Goal: Transaction & Acquisition: Purchase product/service

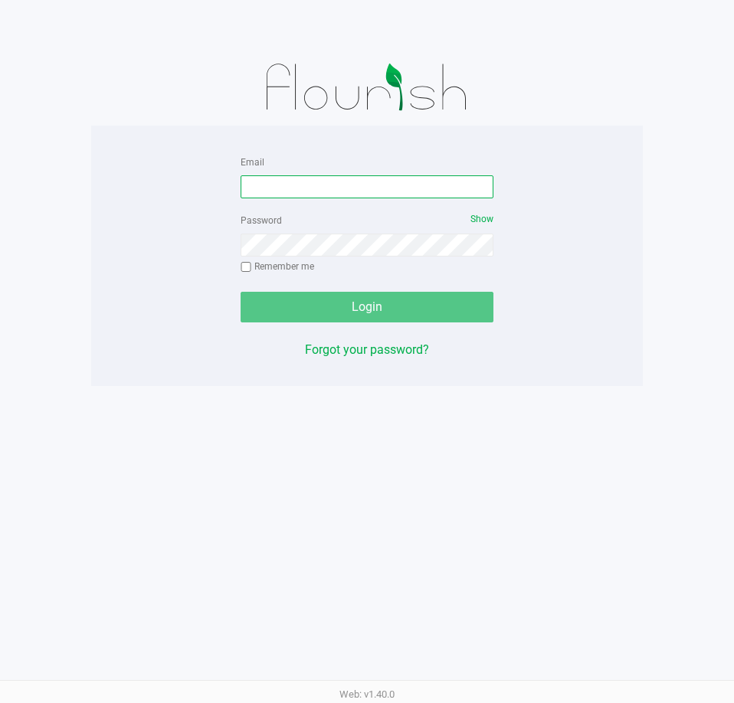
click at [291, 195] on input "Email" at bounding box center [367, 186] width 253 height 23
type input "[EMAIL_ADDRESS][DOMAIN_NAME]"
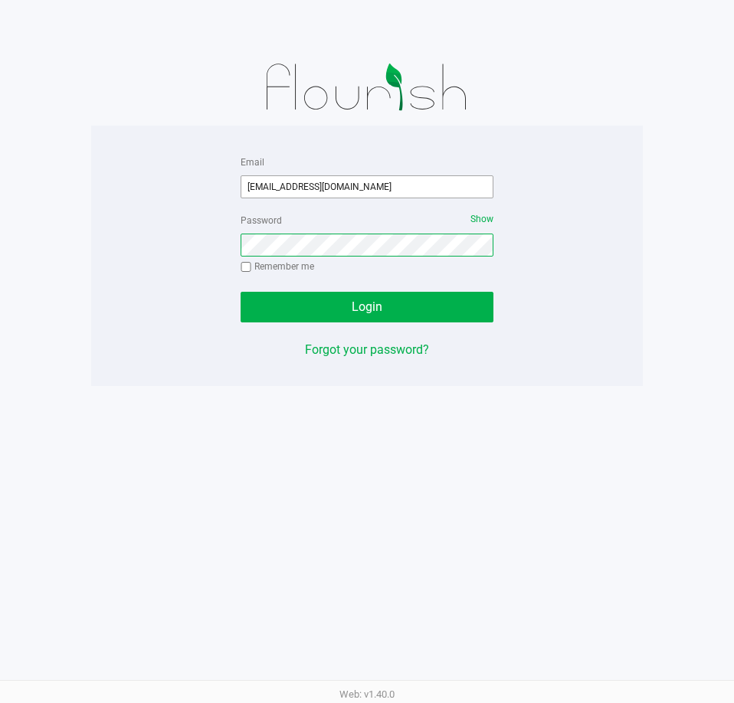
click at [241, 292] on button "Login" at bounding box center [367, 307] width 253 height 31
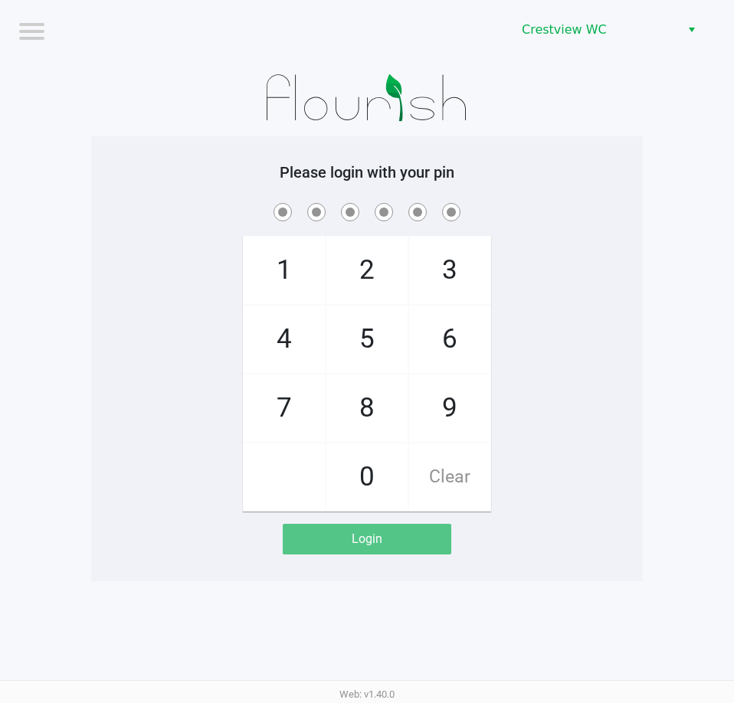
click at [113, 194] on div "Please login with your pin 1 4 7 2 5 8 0 3 6 9 Clear Login" at bounding box center [367, 358] width 552 height 391
checkbox input "true"
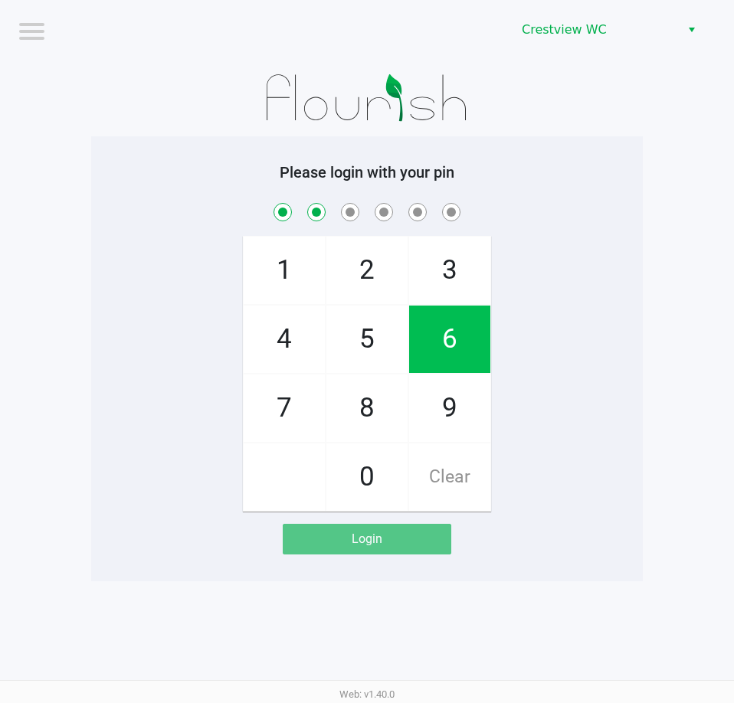
checkbox input "true"
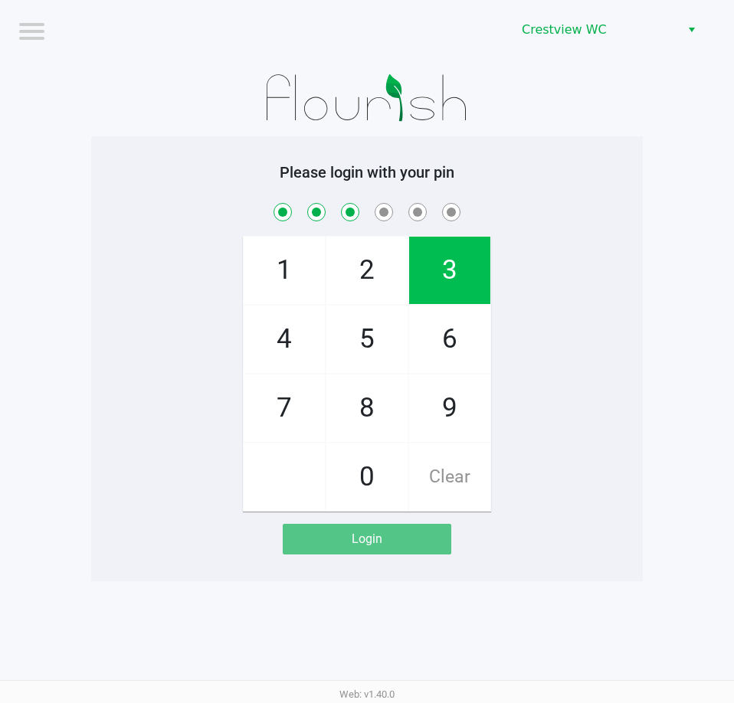
checkbox input "true"
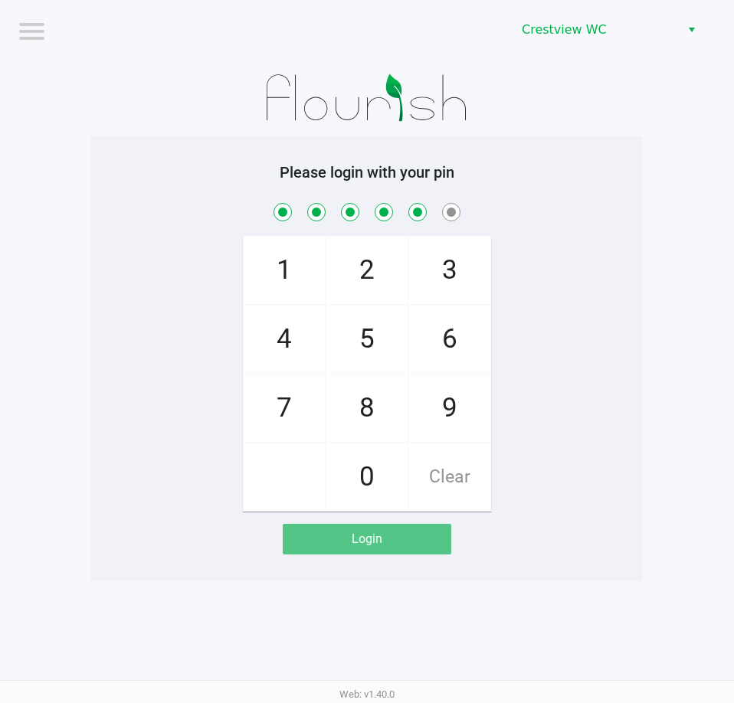
checkbox input "true"
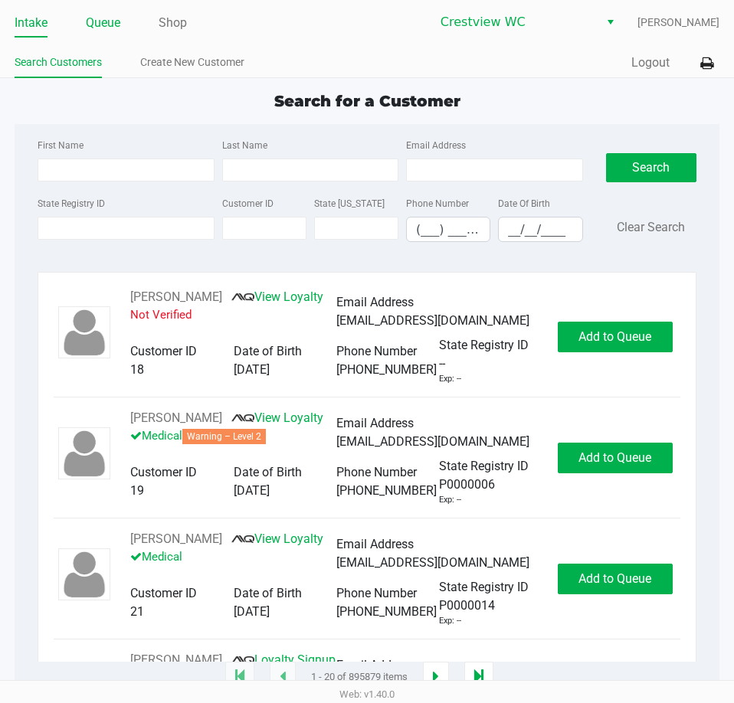
drag, startPoint x: 87, startPoint y: 25, endPoint x: 94, endPoint y: 23, distance: 7.8
click at [88, 23] on link "Queue" at bounding box center [103, 22] width 34 height 21
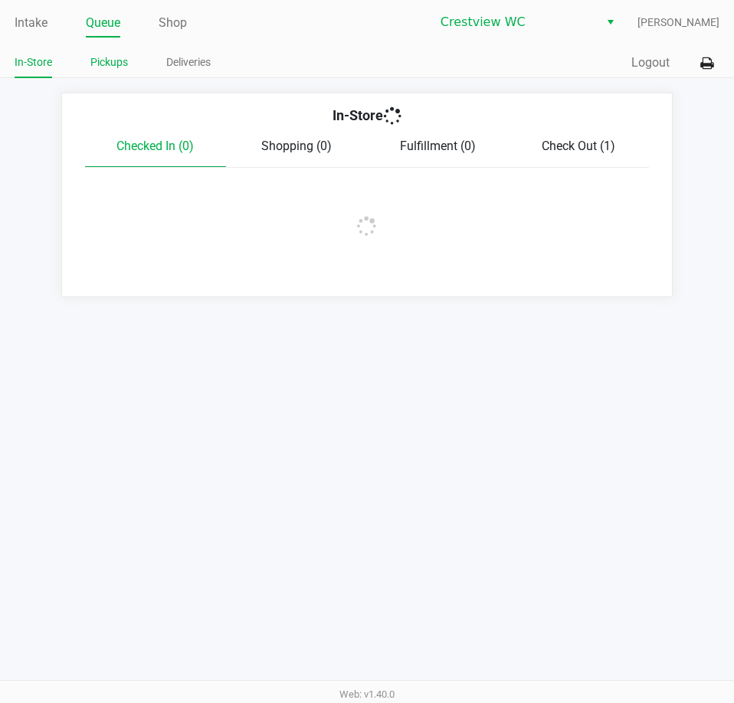
click at [108, 67] on link "Pickups" at bounding box center [109, 62] width 38 height 19
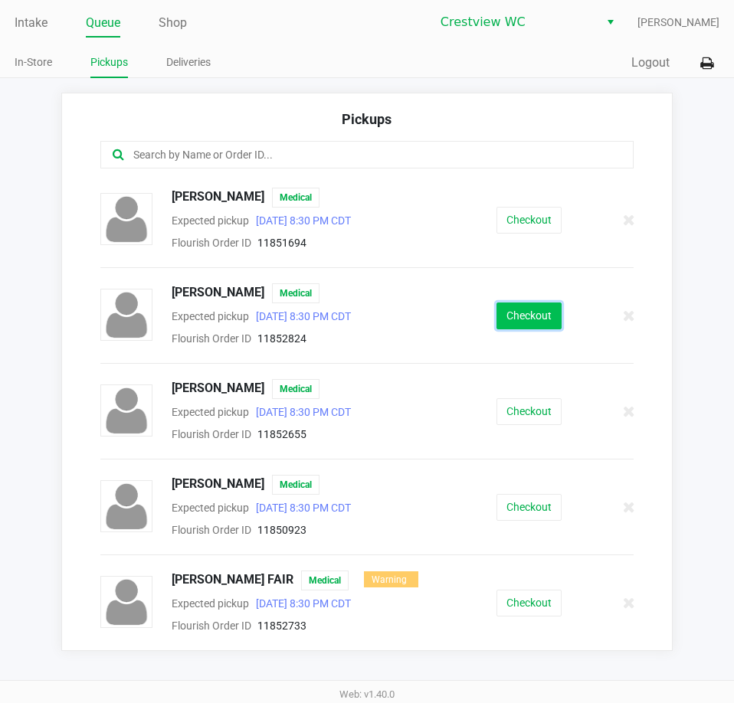
click at [528, 312] on button "Checkout" at bounding box center [528, 316] width 65 height 27
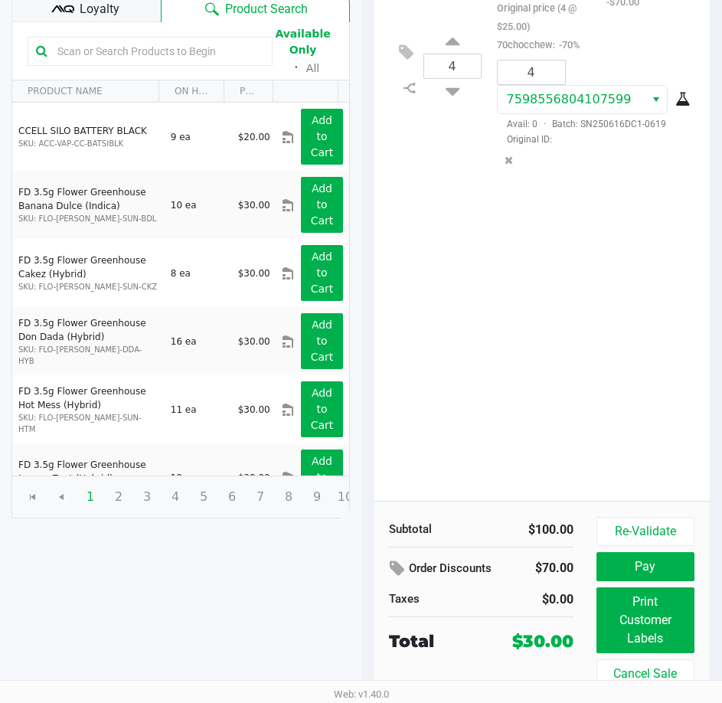
scroll to position [195, 0]
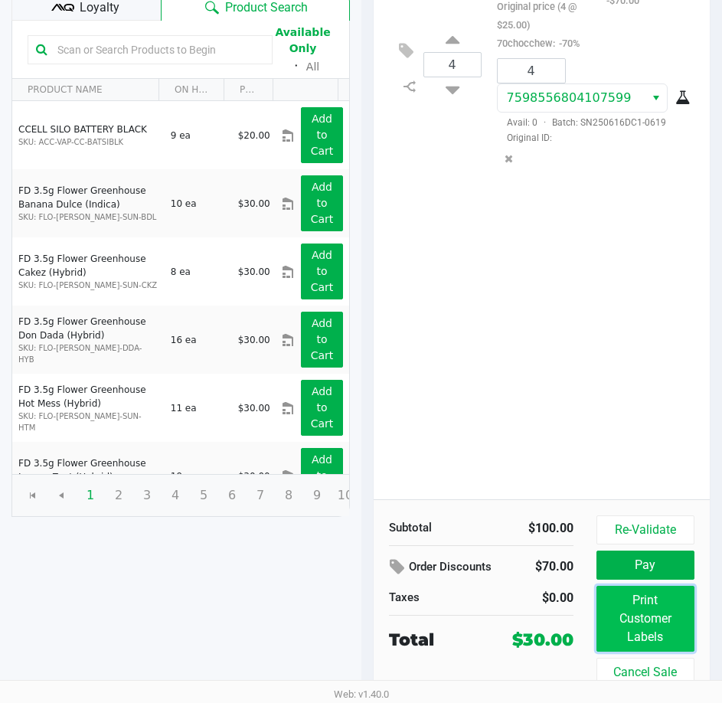
click at [616, 610] on button "Print Customer Labels" at bounding box center [646, 619] width 98 height 66
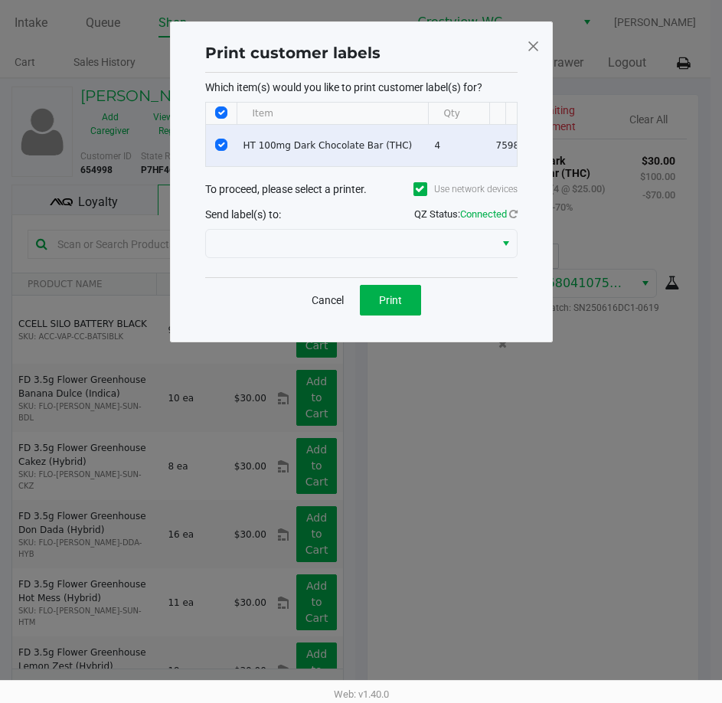
scroll to position [0, 0]
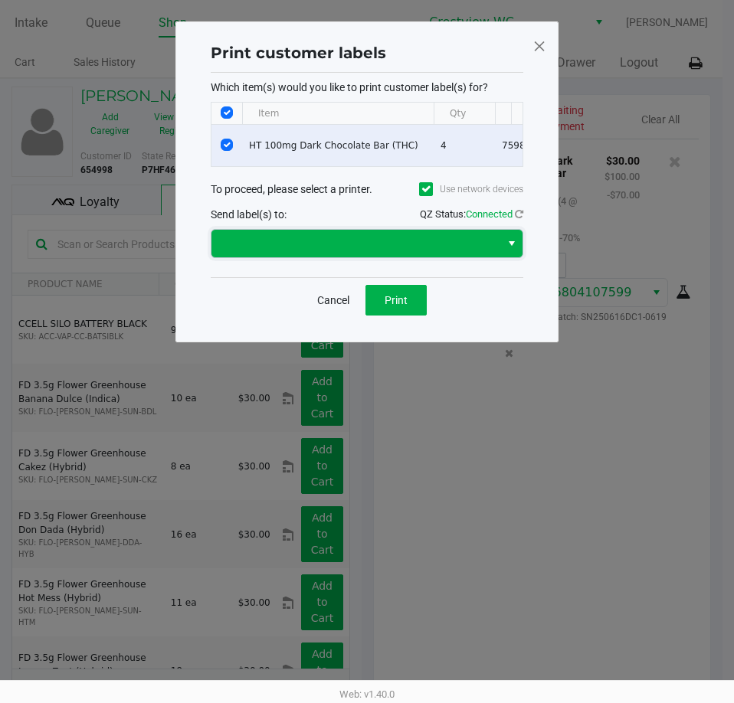
click at [402, 253] on span at bounding box center [356, 243] width 270 height 18
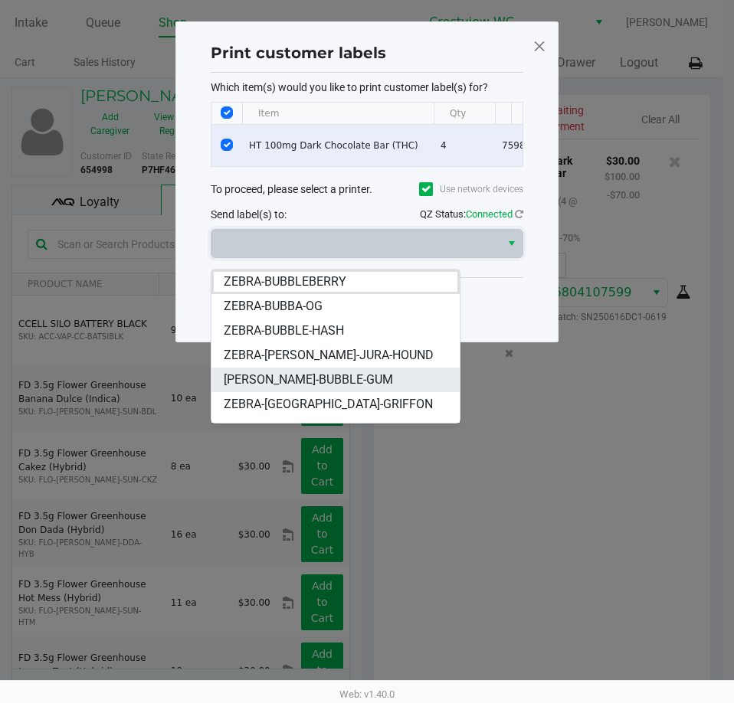
click at [375, 383] on li "ZERBA-BUBBLE-GUM" at bounding box center [335, 380] width 248 height 25
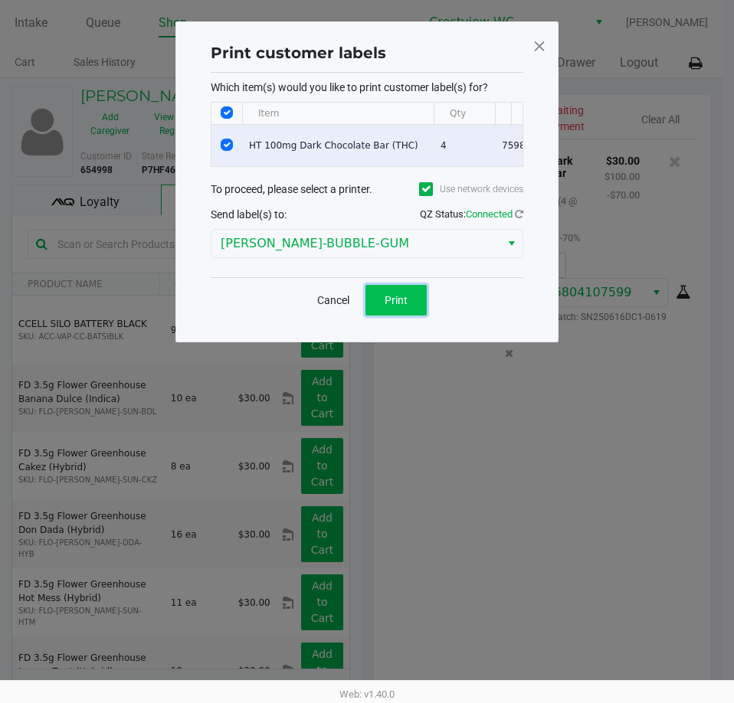
click at [401, 306] on span "Print" at bounding box center [396, 300] width 23 height 12
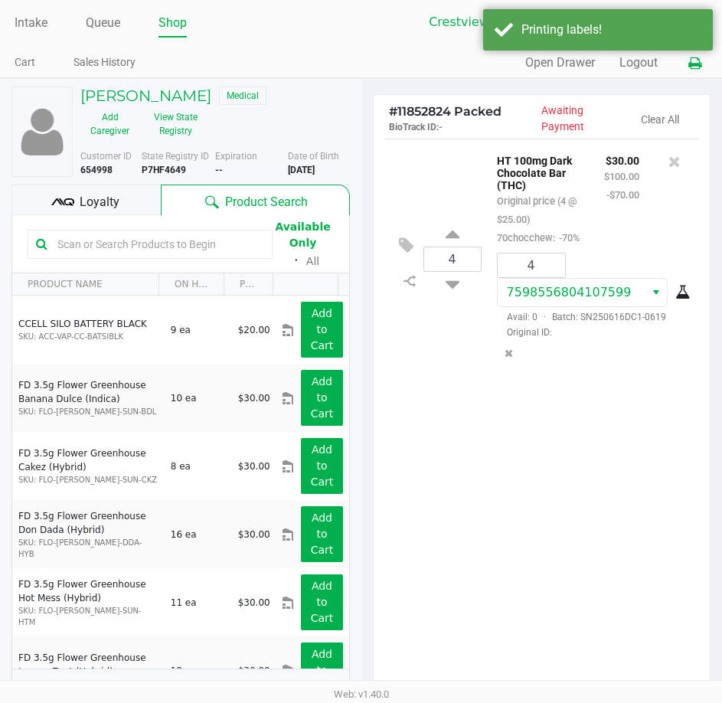
click at [691, 69] on icon at bounding box center [695, 63] width 13 height 11
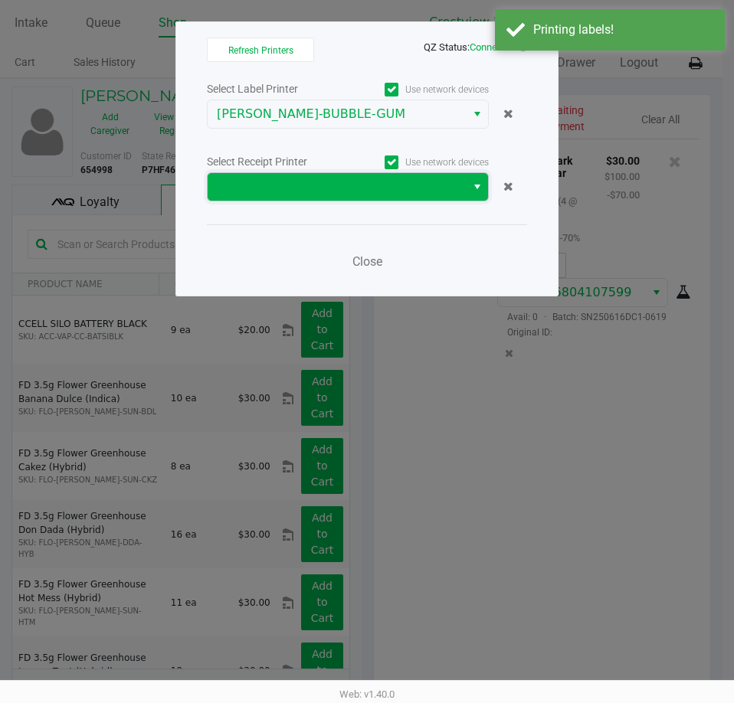
click at [434, 194] on span at bounding box center [337, 187] width 240 height 18
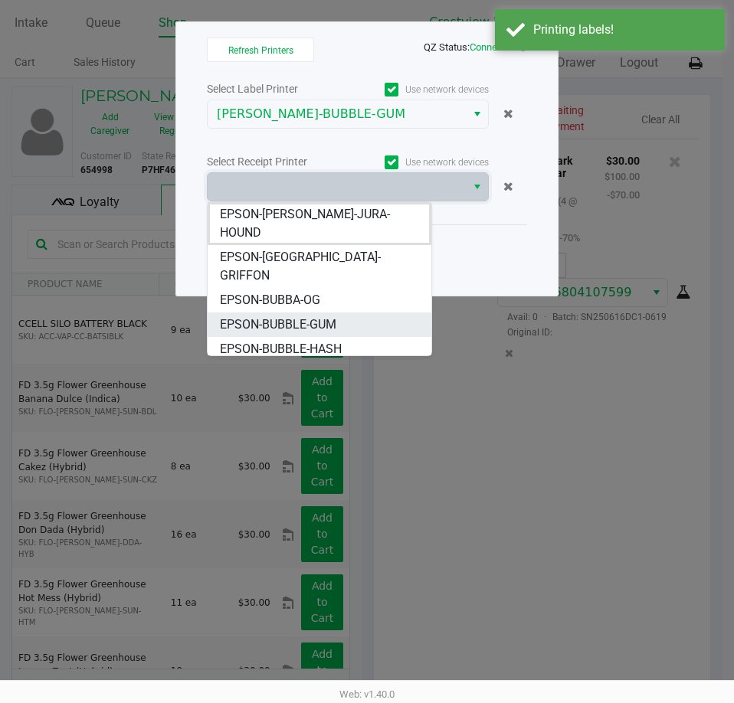
click at [292, 316] on span "EPSON-BUBBLE-GUM" at bounding box center [278, 325] width 116 height 18
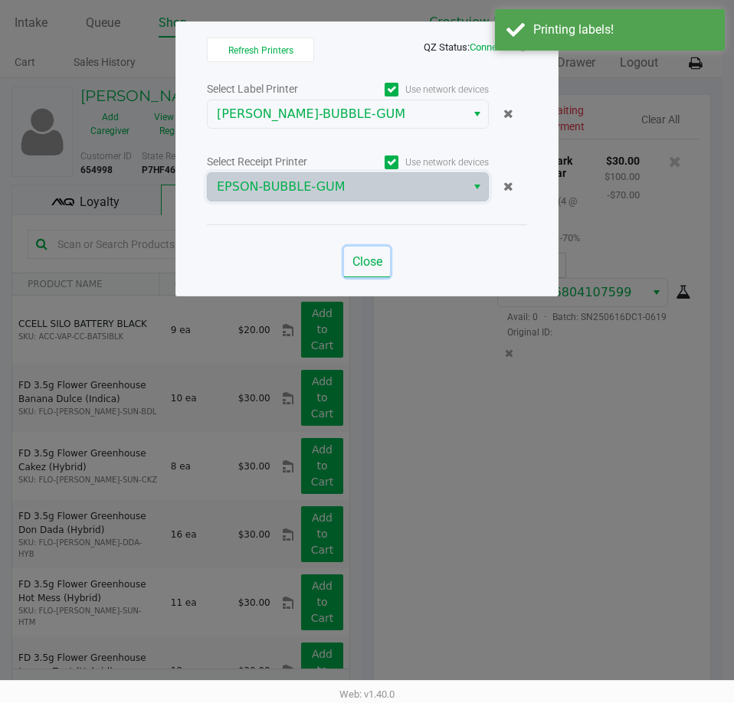
click at [366, 265] on span "Close" at bounding box center [367, 261] width 30 height 15
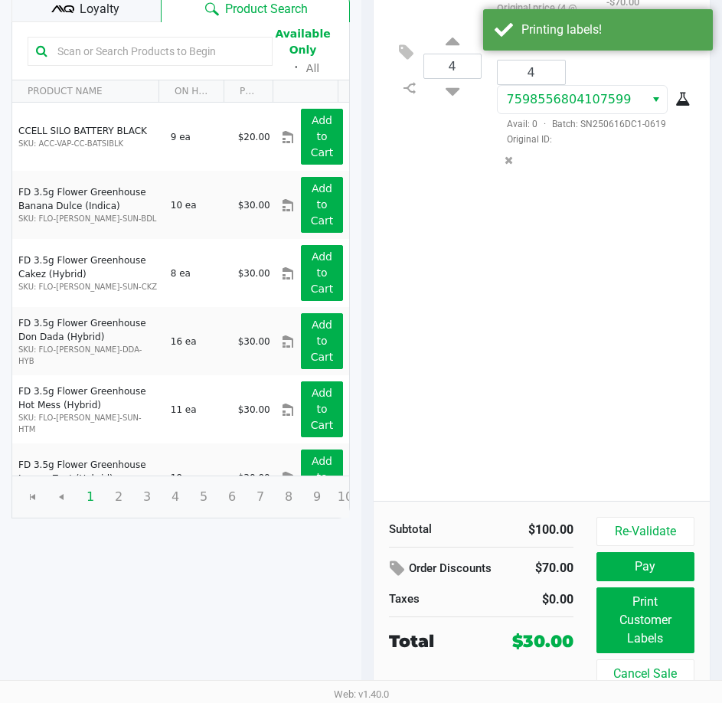
scroll to position [195, 0]
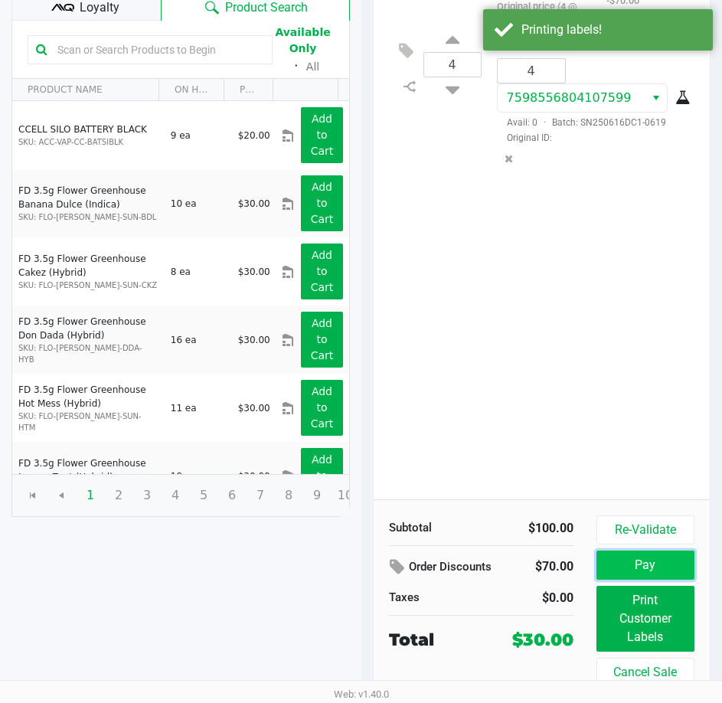
click at [619, 561] on button "Pay" at bounding box center [646, 565] width 98 height 29
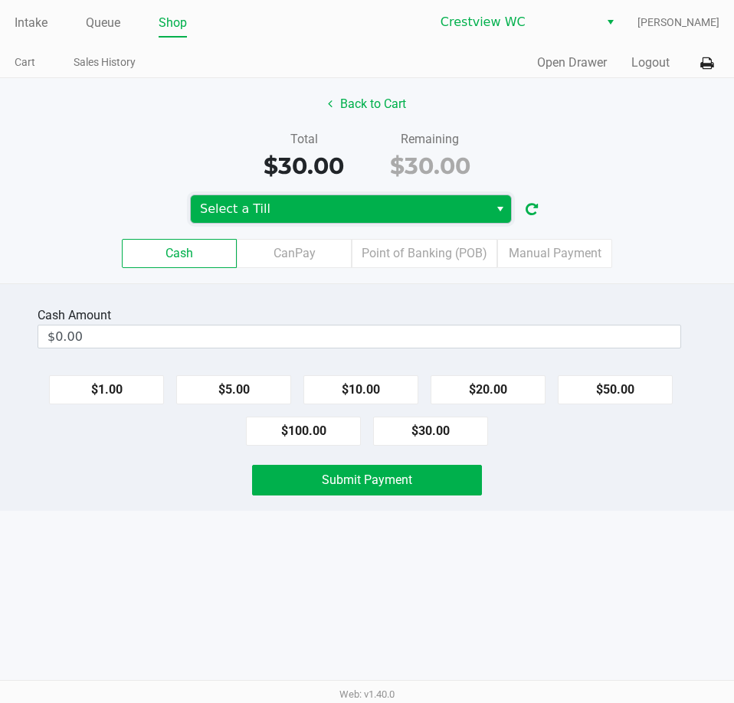
click at [407, 213] on span "Select a Till" at bounding box center [340, 209] width 280 height 18
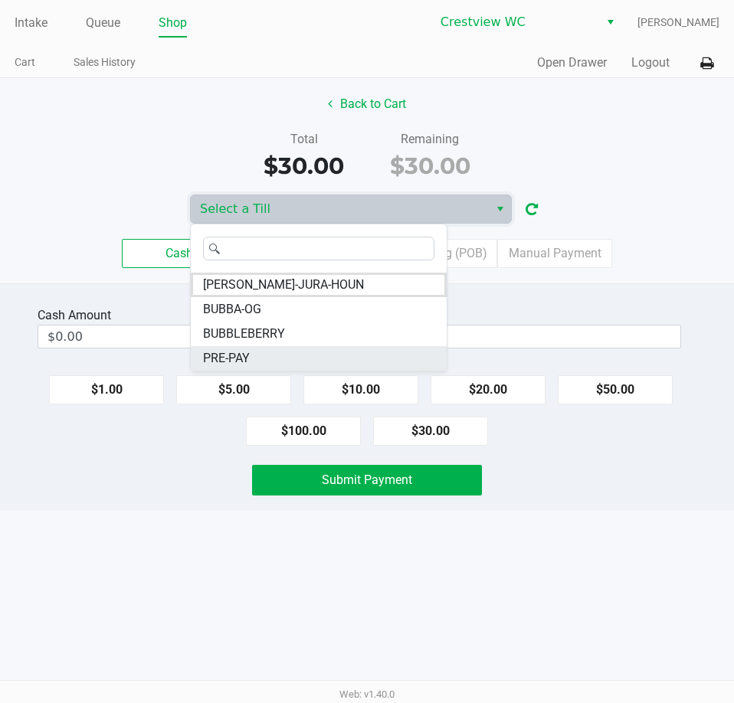
click at [260, 353] on li "PRE-PAY" at bounding box center [319, 358] width 256 height 25
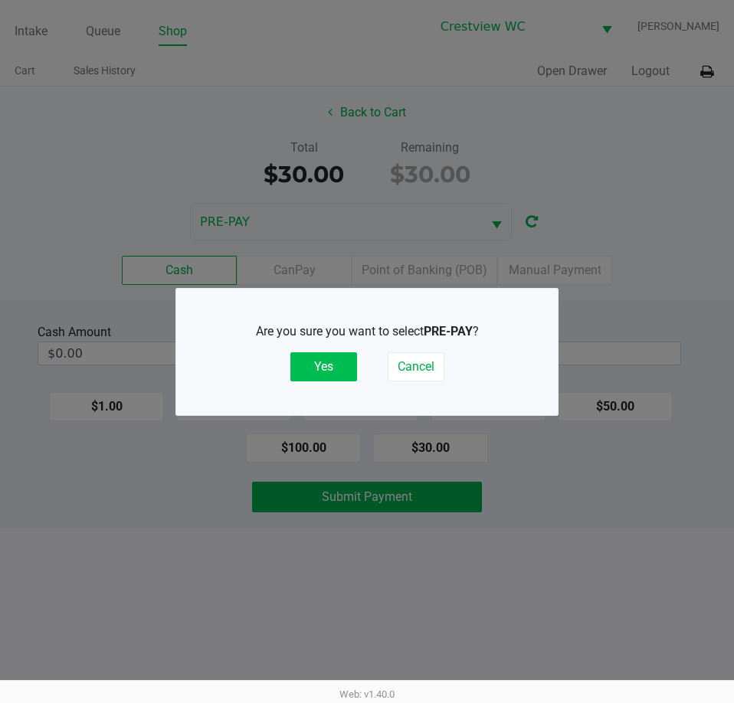
click at [304, 361] on button "Yes" at bounding box center [323, 366] width 67 height 29
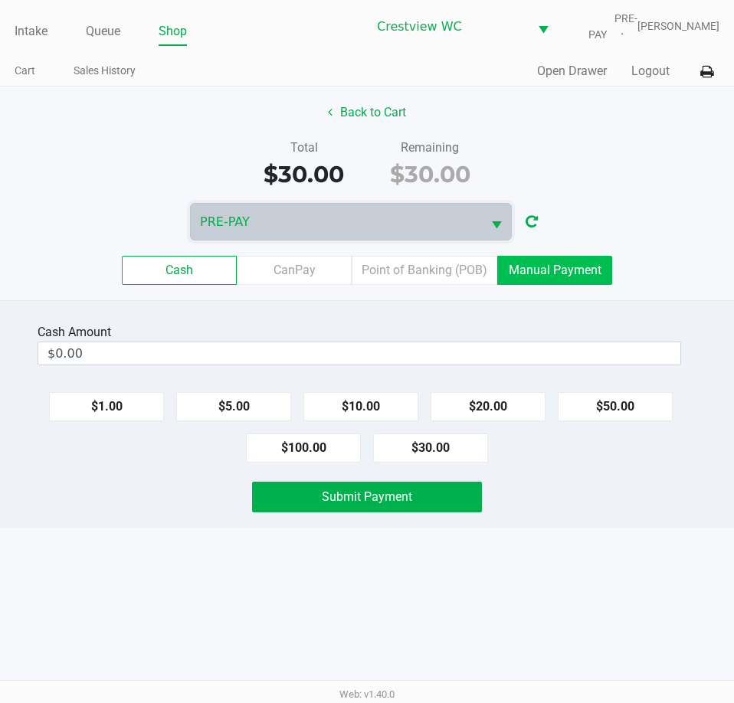
click at [526, 265] on label "Manual Payment" at bounding box center [554, 270] width 115 height 29
click at [0, 0] on 8 "Manual Payment" at bounding box center [0, 0] width 0 height 0
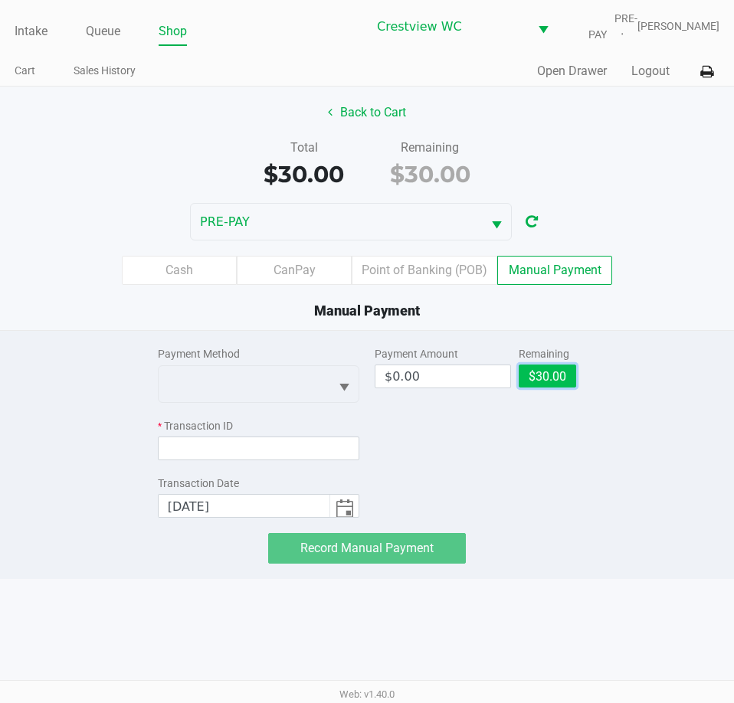
click at [547, 381] on button "$30.00" at bounding box center [547, 376] width 57 height 23
type input "$30.00"
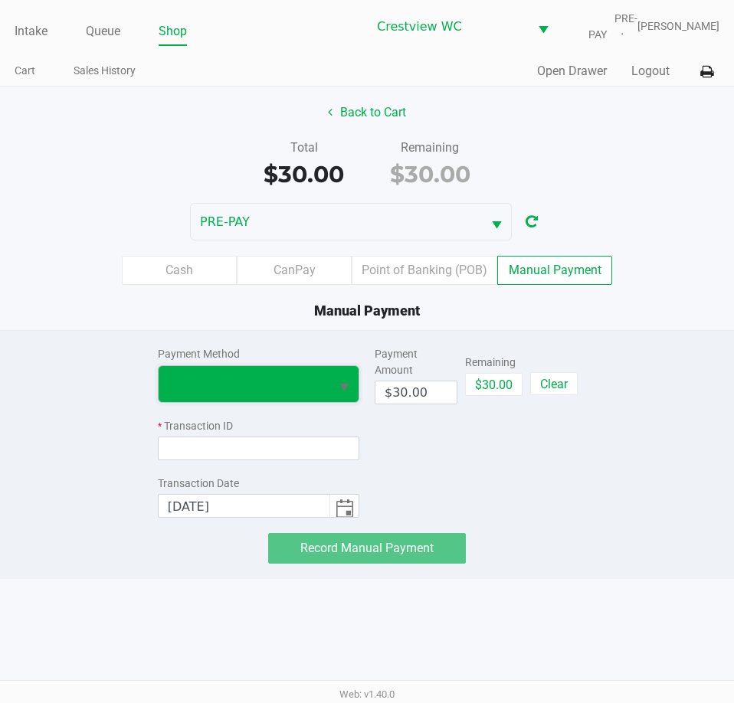
click at [320, 398] on span at bounding box center [244, 384] width 171 height 36
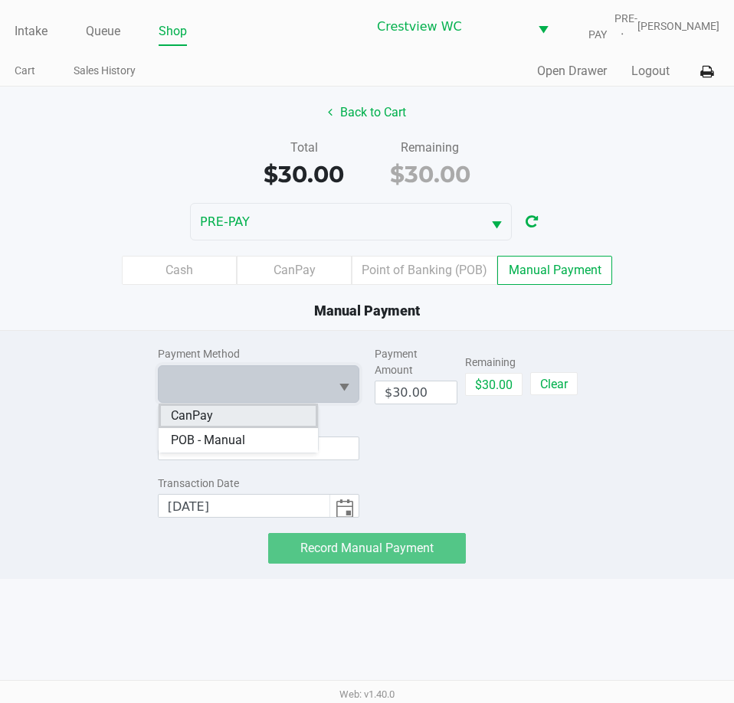
click at [215, 413] on li "CanPay" at bounding box center [238, 416] width 159 height 25
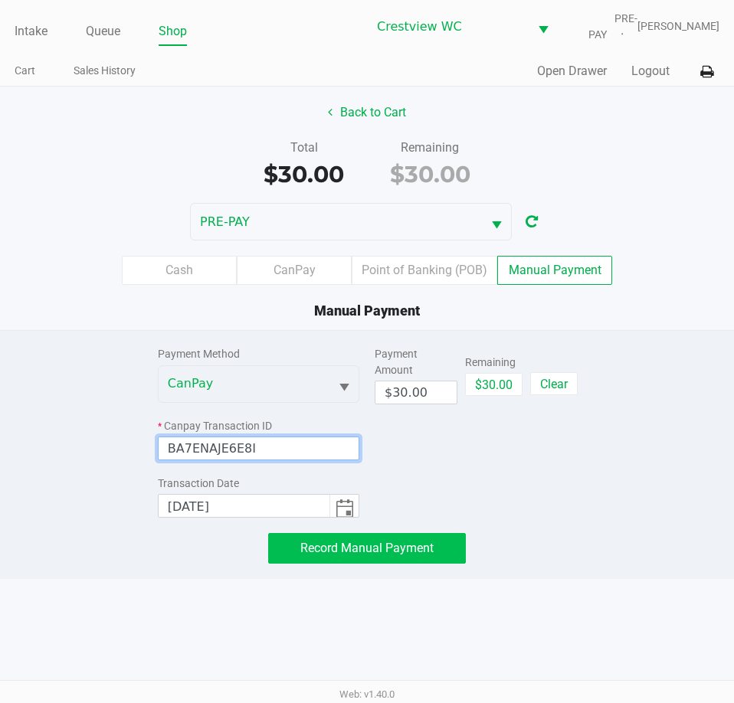
type input "BA7ENAJE6E8I"
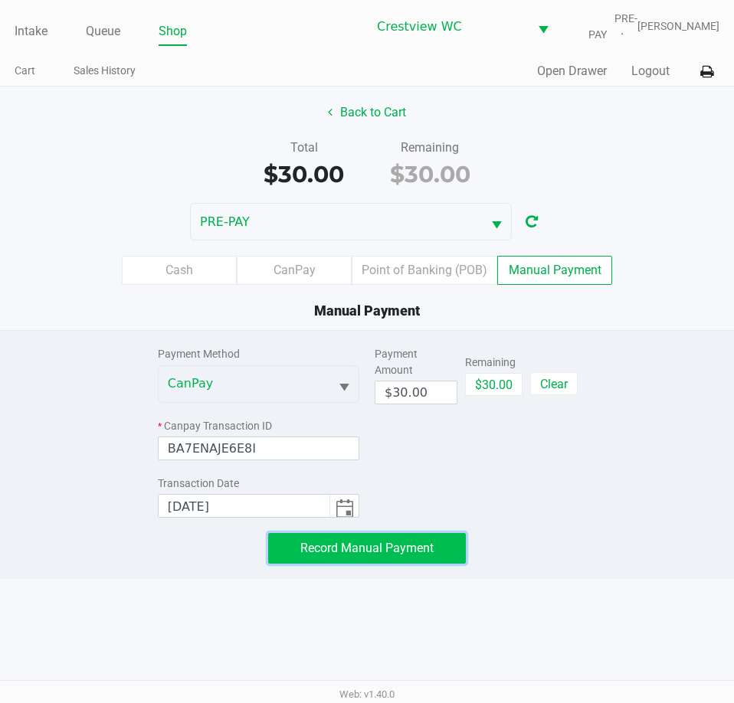
click at [339, 545] on span "Record Manual Payment" at bounding box center [366, 548] width 133 height 15
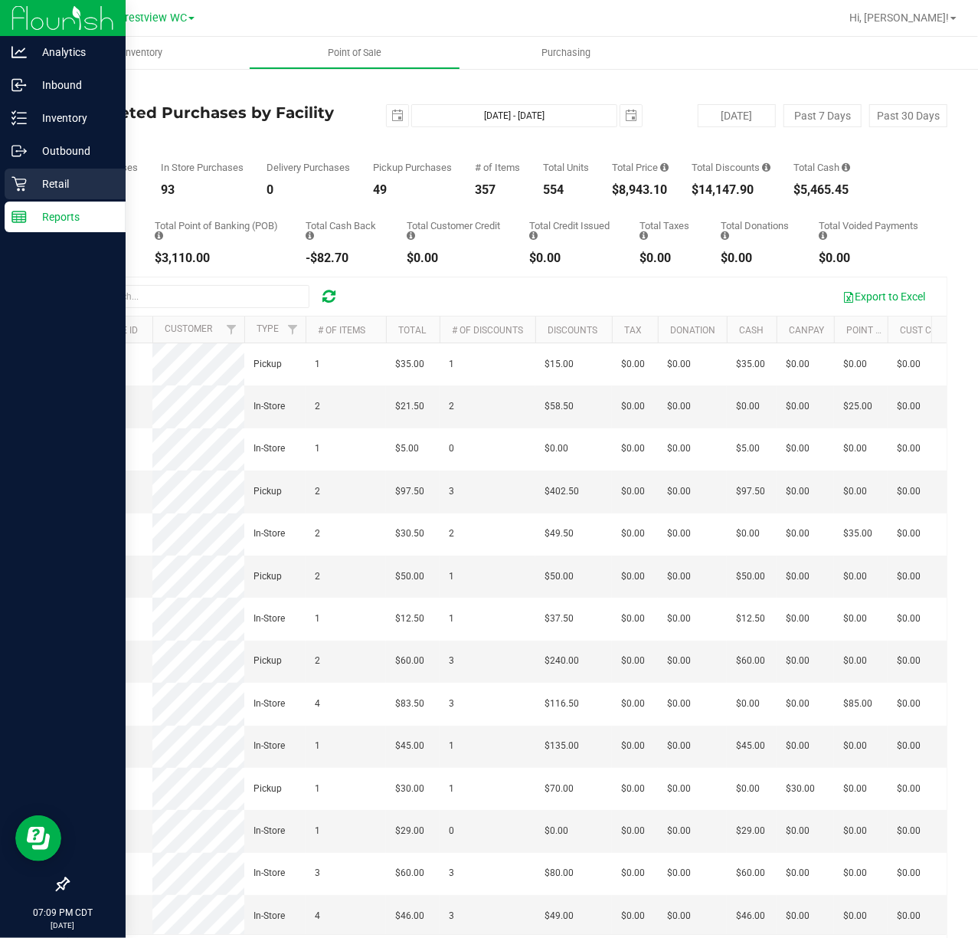
click at [18, 187] on icon at bounding box center [18, 183] width 15 height 15
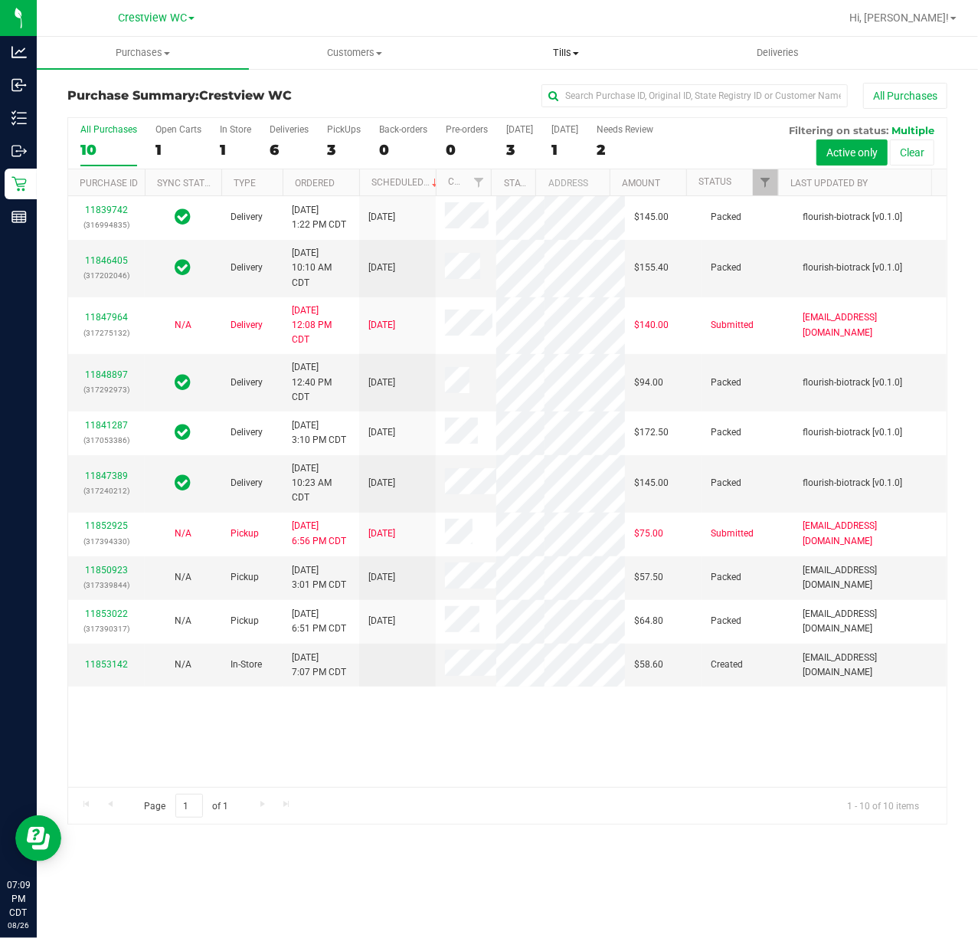
click at [580, 47] on span "Tills" at bounding box center [566, 53] width 211 height 14
click at [581, 93] on li "Manage tills" at bounding box center [566, 93] width 212 height 18
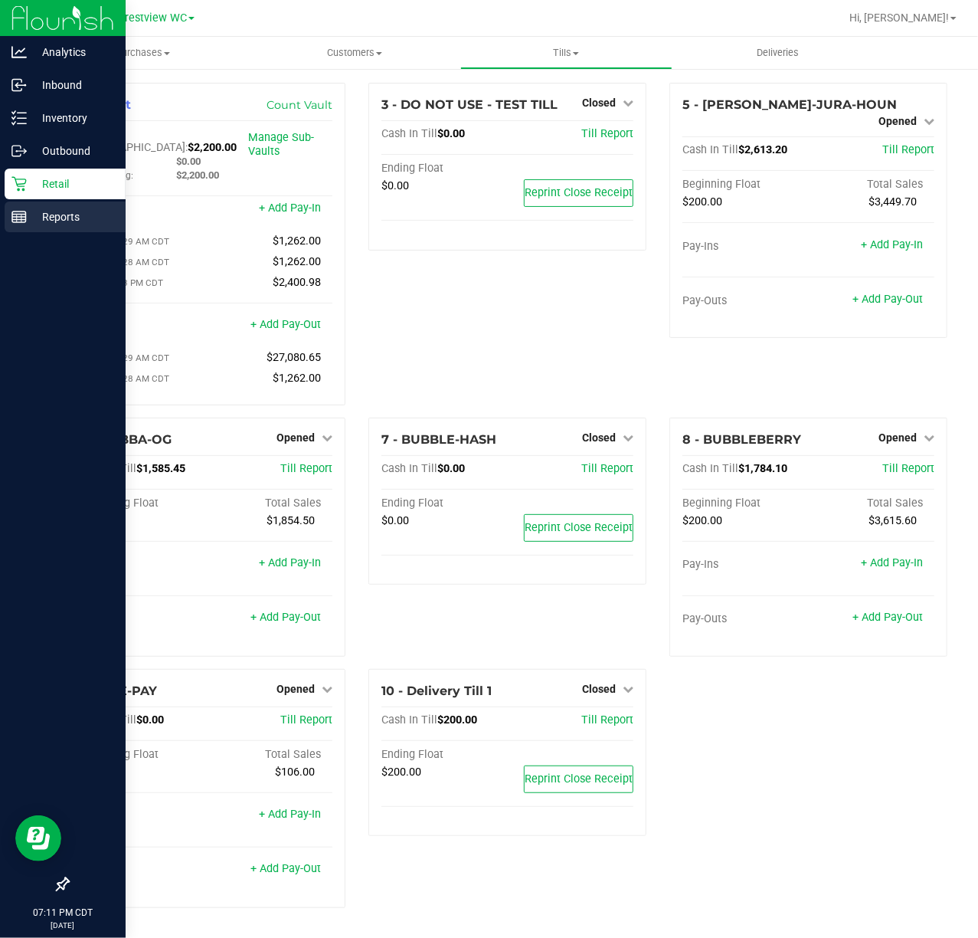
click at [13, 225] on div "Reports" at bounding box center [65, 216] width 121 height 31
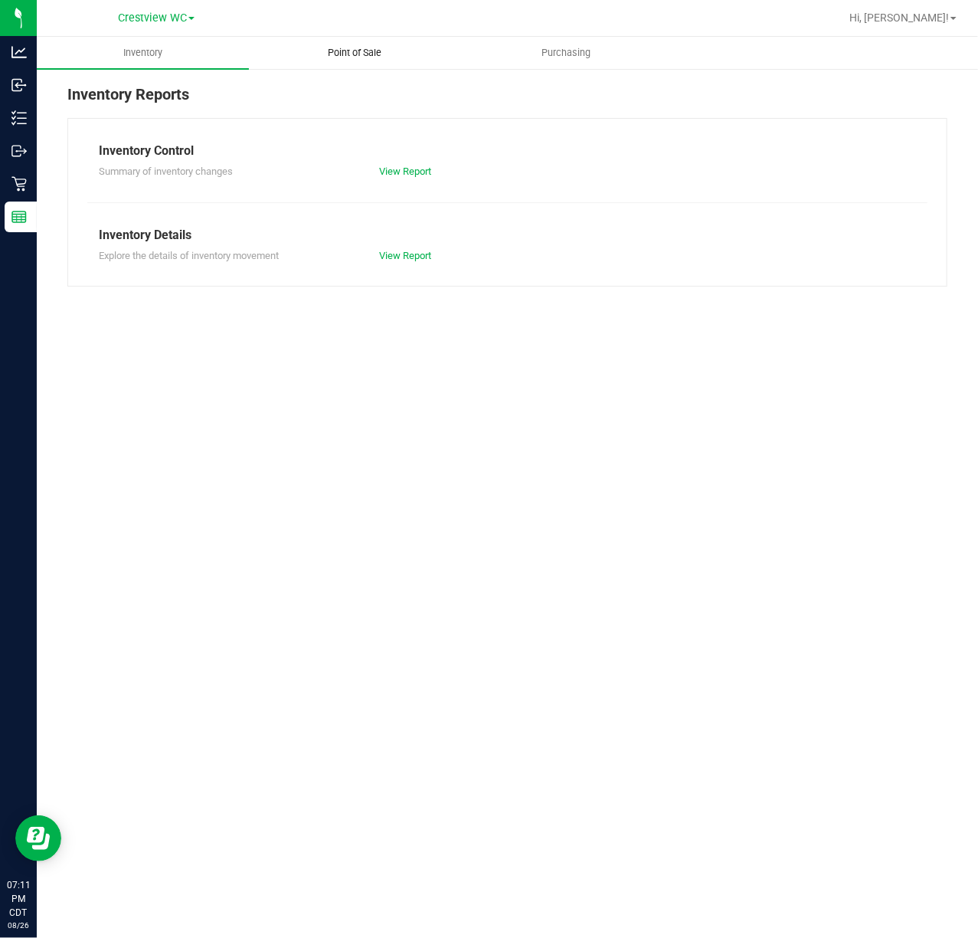
click at [375, 65] on uib-tab-heading "Point of Sale" at bounding box center [355, 53] width 211 height 31
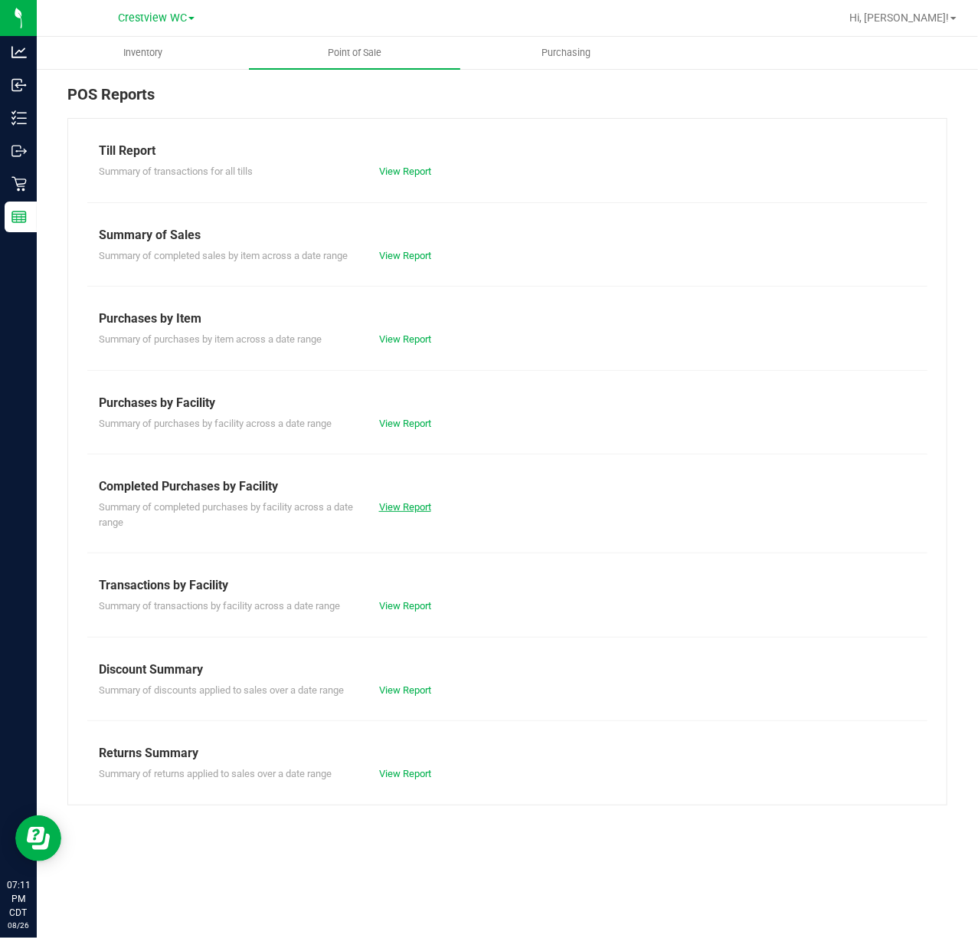
click at [408, 501] on link "View Report" at bounding box center [405, 506] width 52 height 11
